Goal: Task Accomplishment & Management: Manage account settings

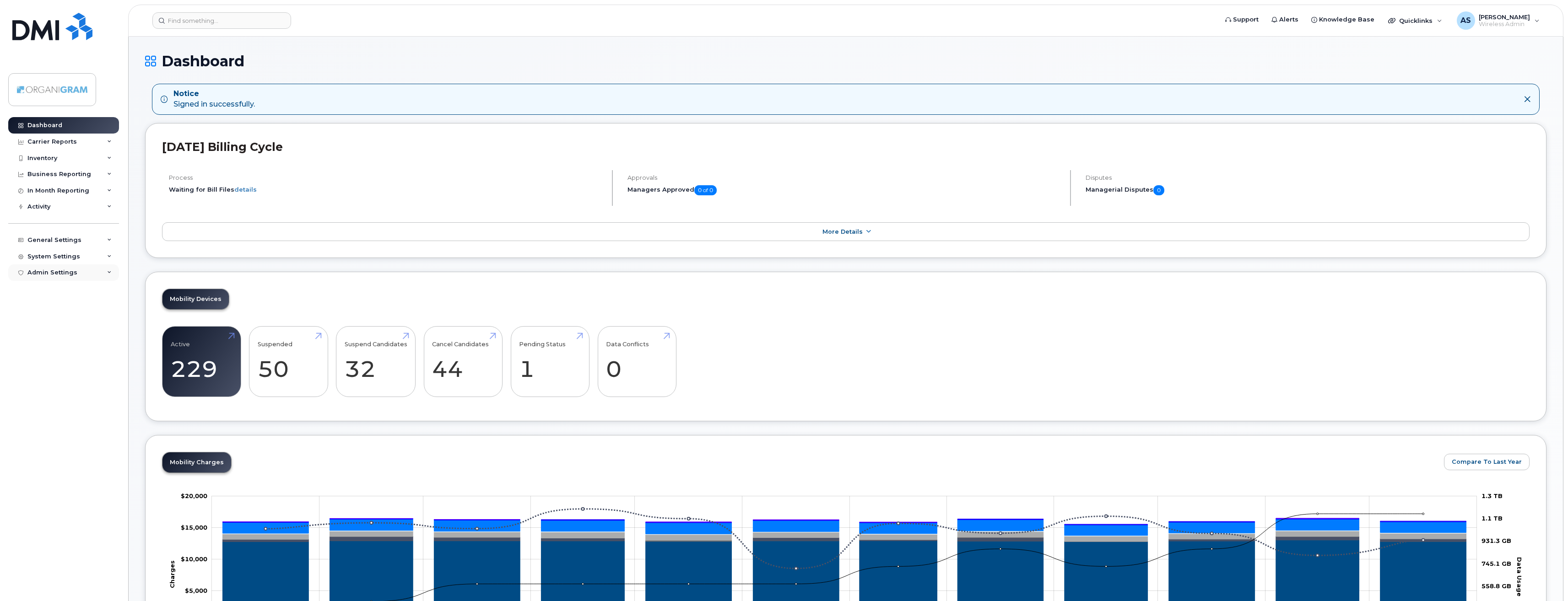
click at [55, 275] on div "Admin Settings" at bounding box center [52, 273] width 50 height 7
click at [62, 254] on div "System Settings" at bounding box center [54, 257] width 52 height 7
click at [38, 377] on div "Users" at bounding box center [41, 378] width 19 height 9
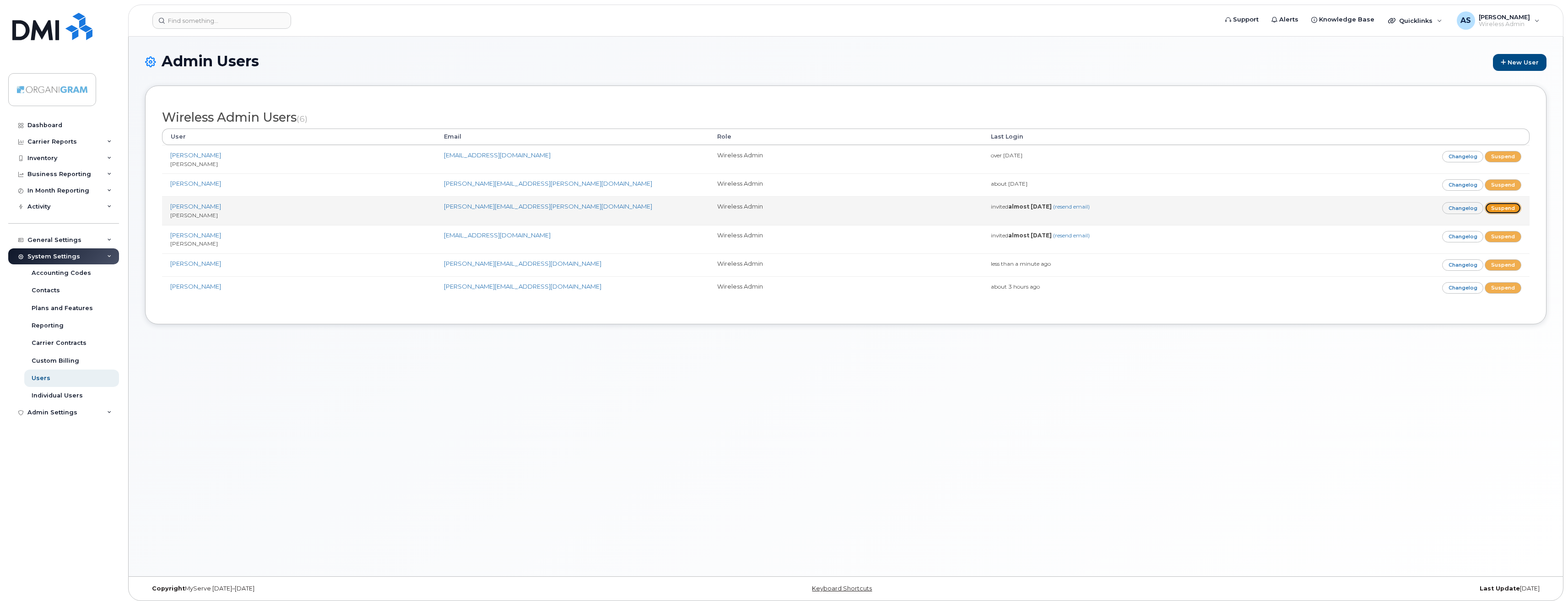
click at [1508, 205] on link "Suspend" at bounding box center [1503, 207] width 37 height 12
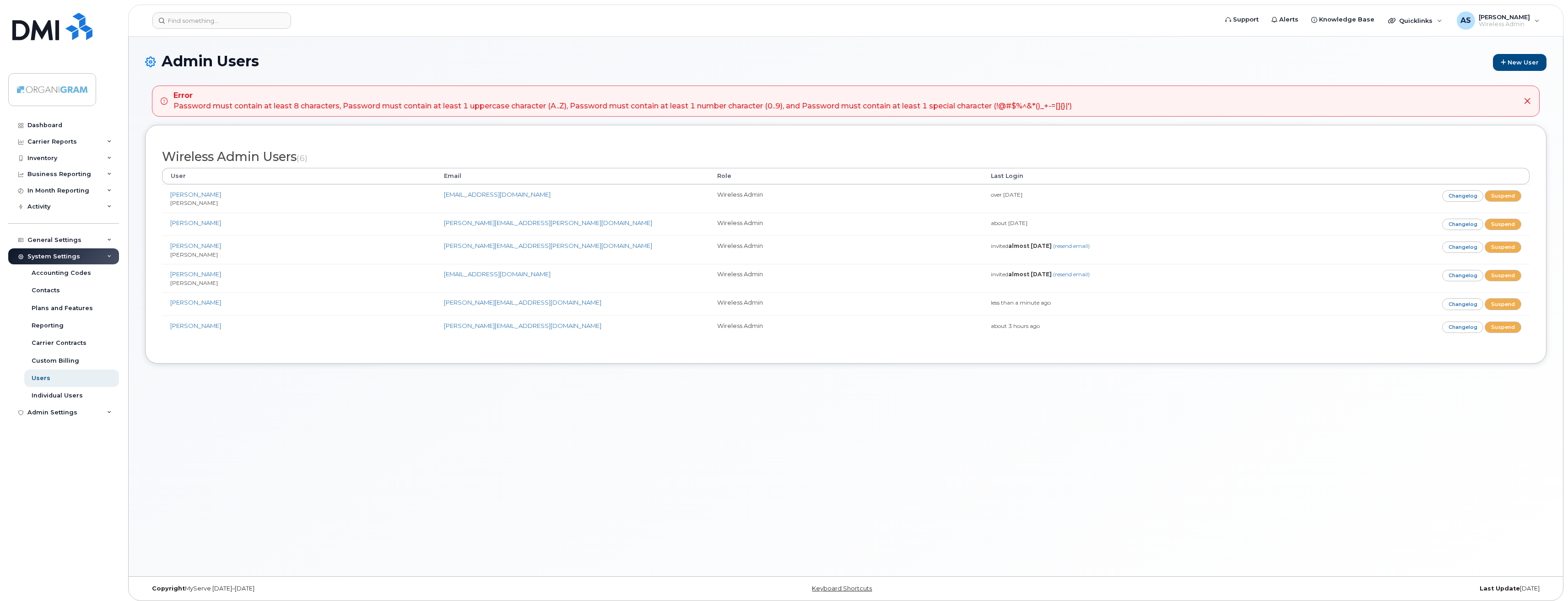
click at [1527, 100] on icon at bounding box center [1527, 101] width 7 height 7
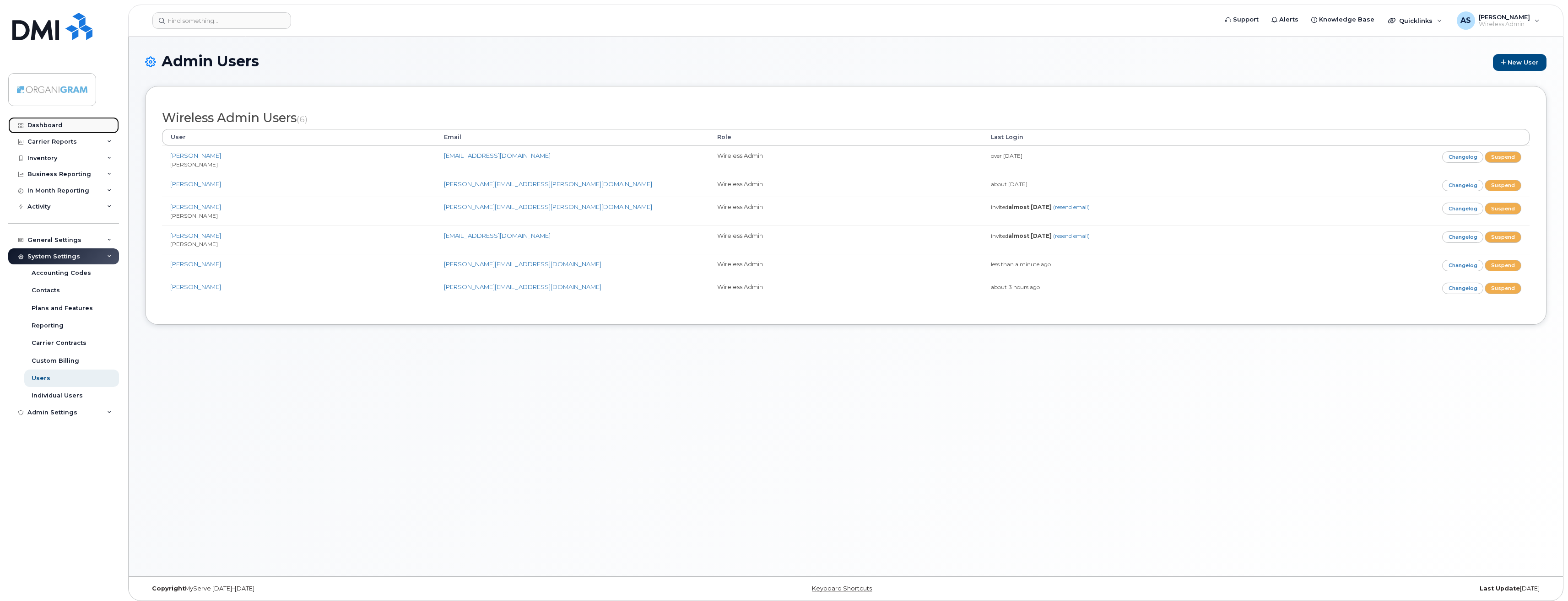
click at [45, 121] on link "Dashboard" at bounding box center [64, 125] width 111 height 16
